Goal: Task Accomplishment & Management: Use online tool/utility

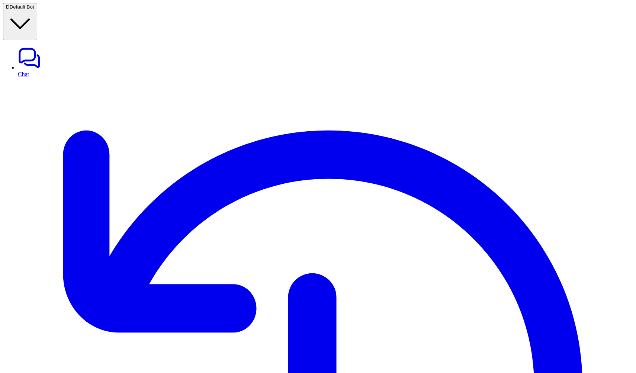
type textarea "**********"
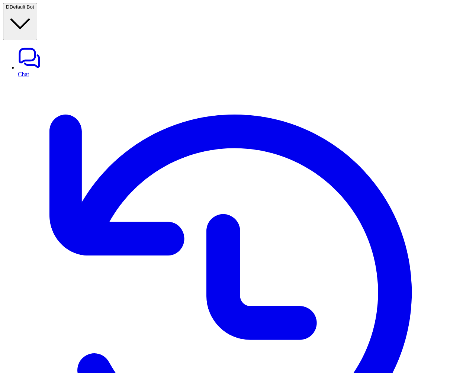
scroll to position [99, 0]
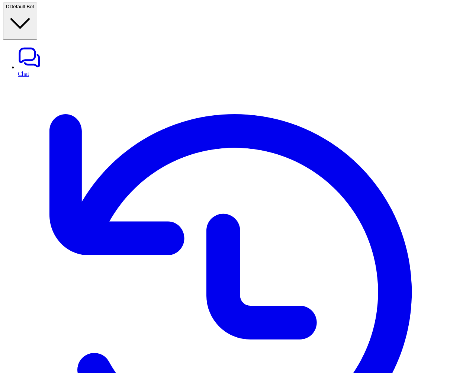
scroll to position [0, 0]
